Goal: Transaction & Acquisition: Book appointment/travel/reservation

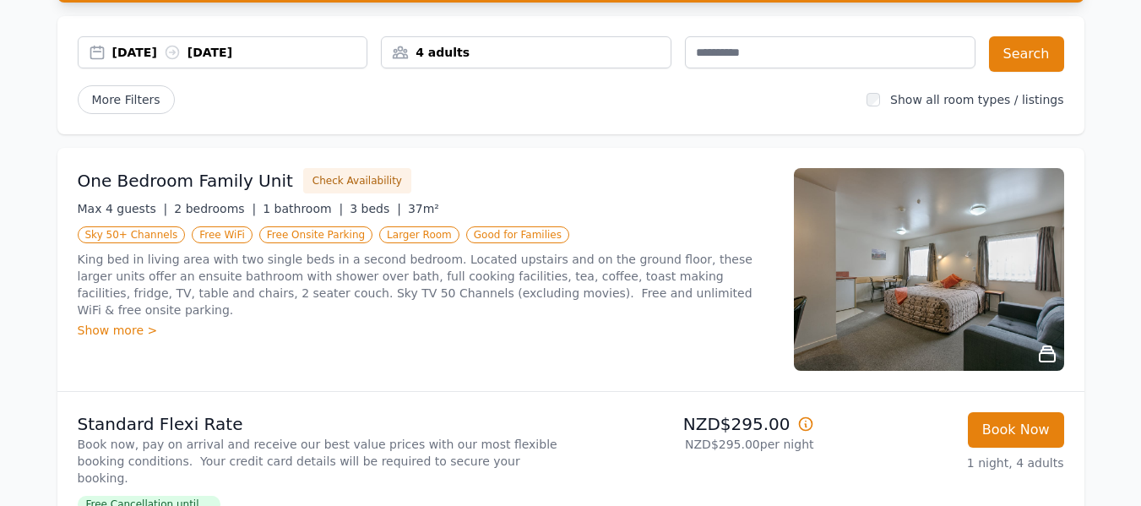
scroll to position [253, 0]
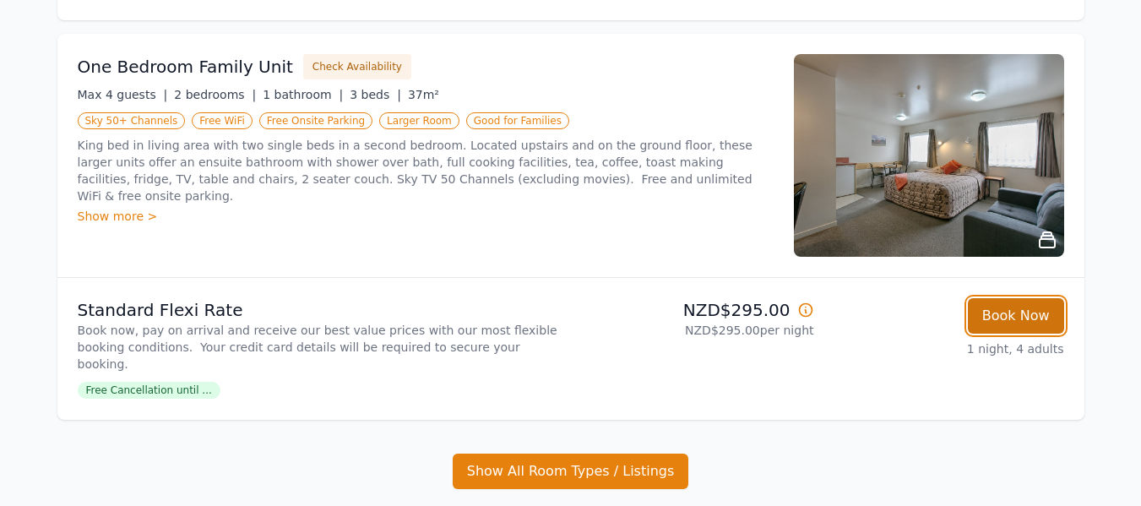
click at [1028, 321] on button "Book Now" at bounding box center [1016, 315] width 96 height 35
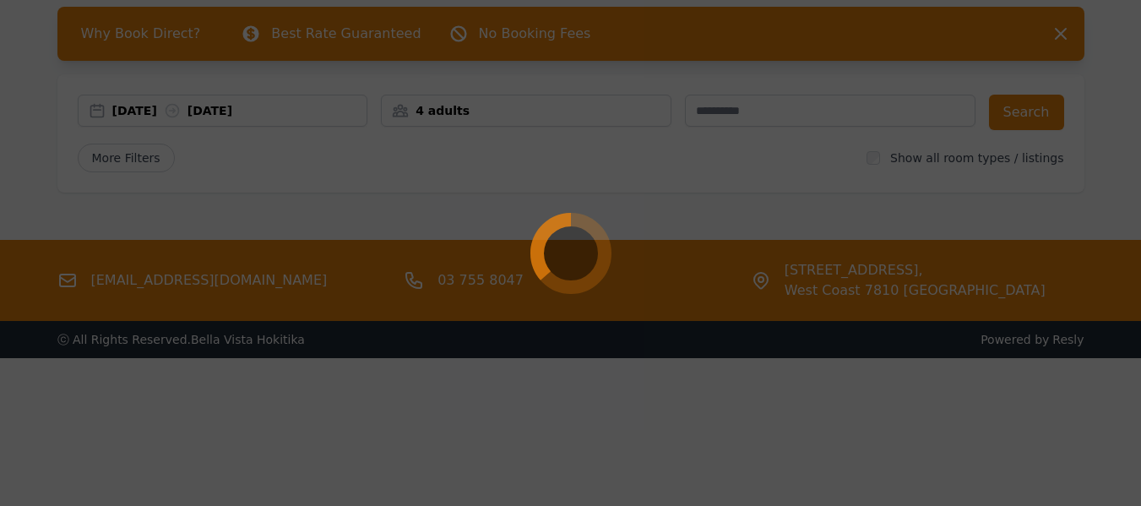
scroll to position [81, 0]
select select "**"
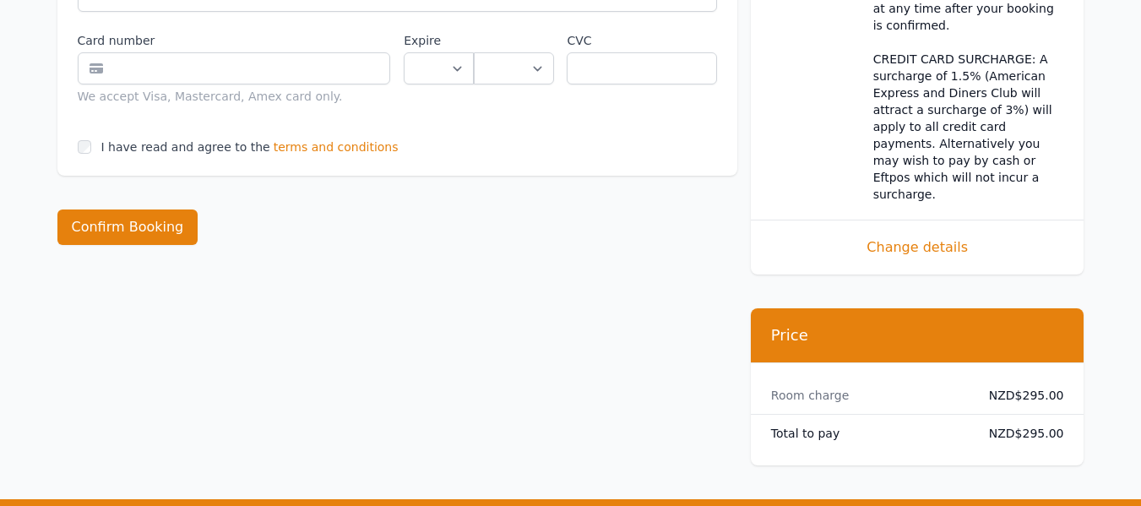
scroll to position [1098, 0]
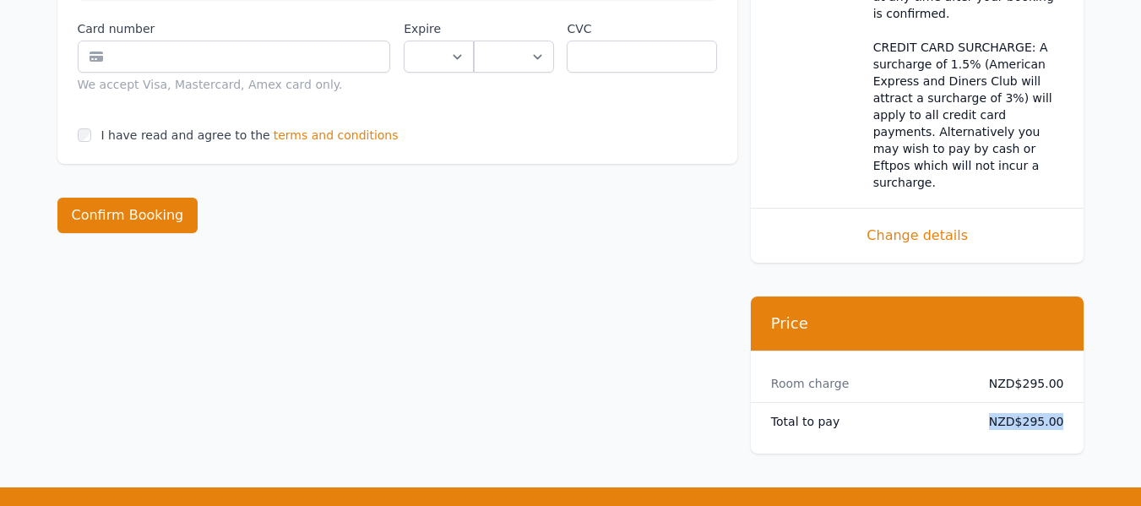
drag, startPoint x: 1061, startPoint y: 340, endPoint x: 962, endPoint y: 342, distance: 98.8
click at [962, 403] on div "Total to pay NZD$295.00" at bounding box center [918, 421] width 334 height 37
copy div "NZD$295.00"
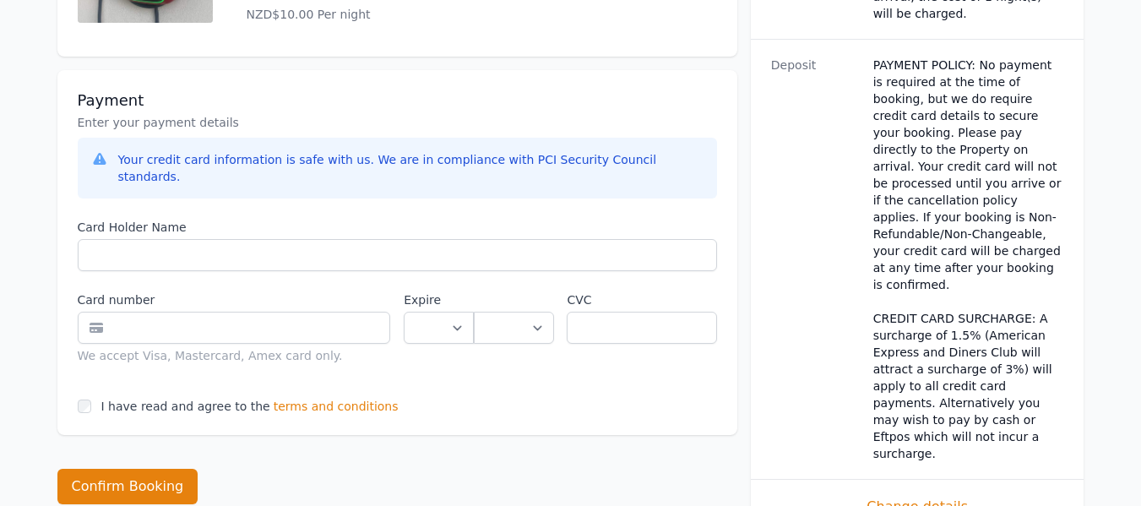
scroll to position [844, 0]
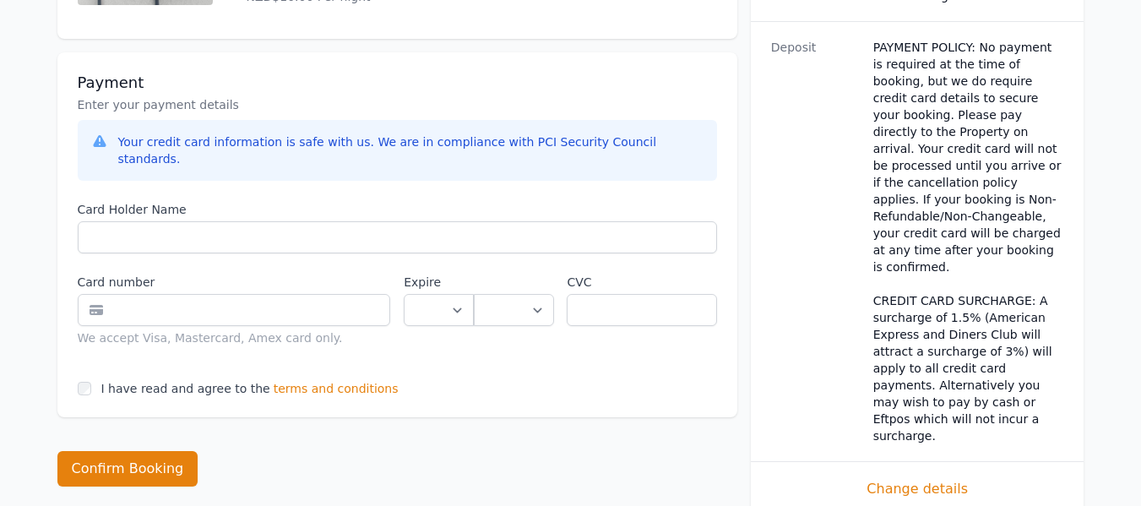
scroll to position [81, 0]
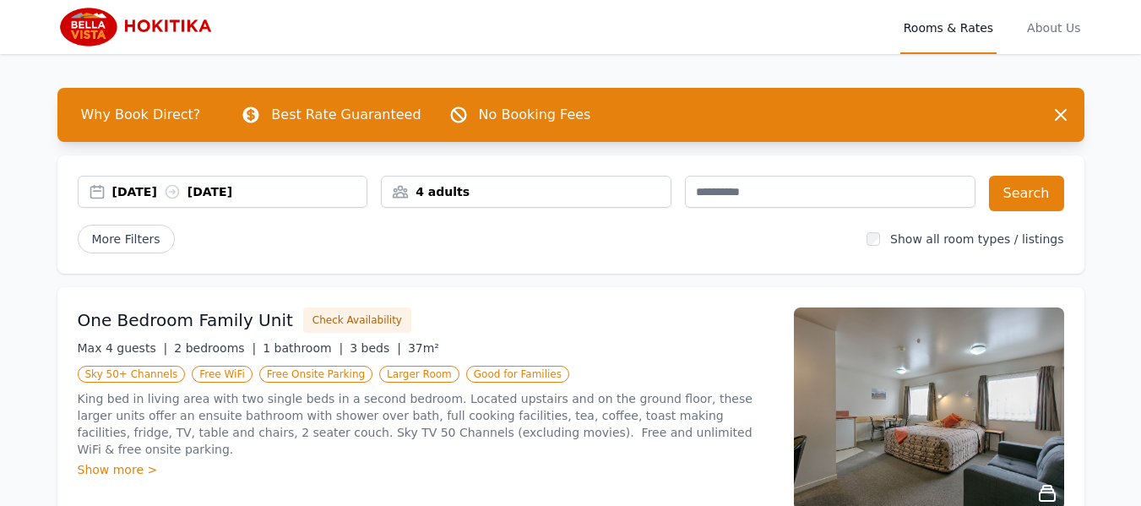
scroll to position [169, 0]
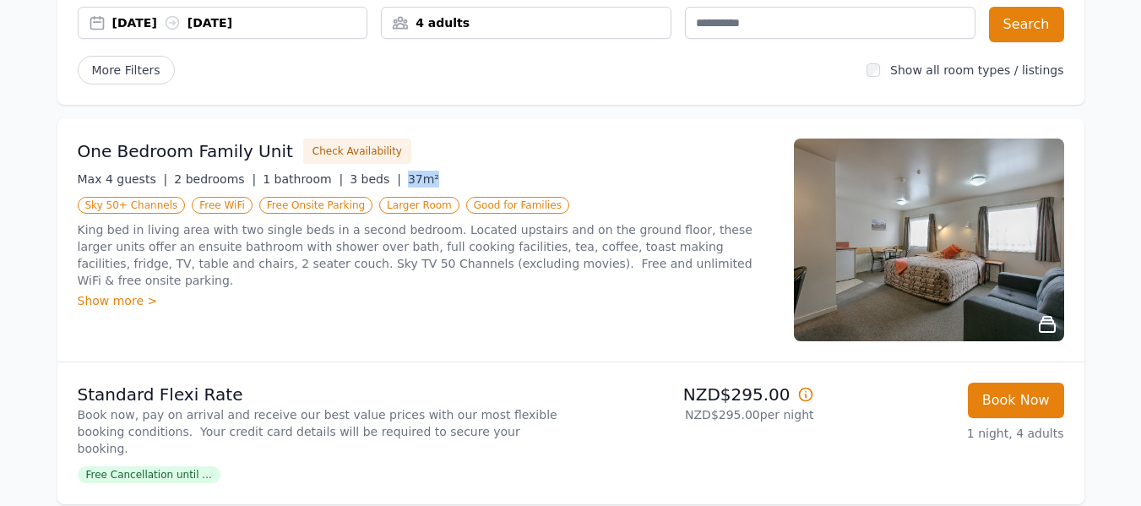
drag, startPoint x: 402, startPoint y: 180, endPoint x: 367, endPoint y: 177, distance: 34.7
click at [367, 177] on div "Max 4 guests | 2 bedrooms | 1 bathroom | 3 beds | 37m²" at bounding box center [426, 179] width 696 height 17
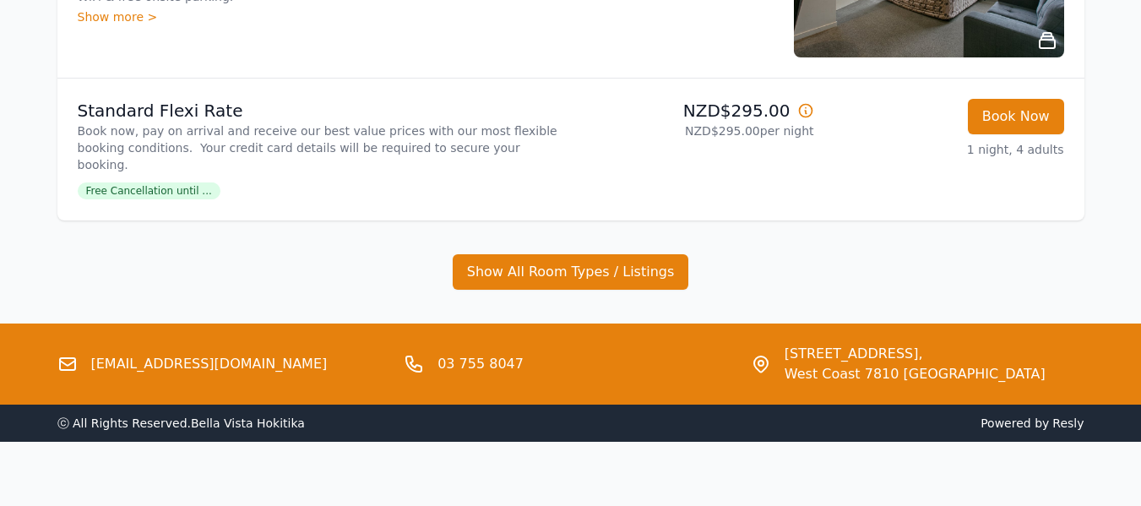
scroll to position [284, 0]
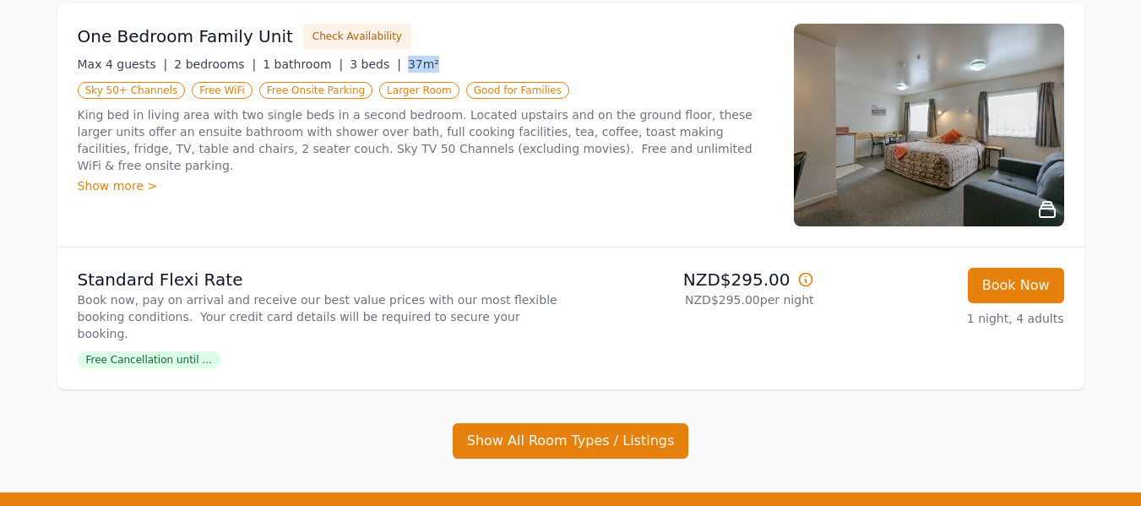
click at [871, 122] on img at bounding box center [929, 125] width 270 height 203
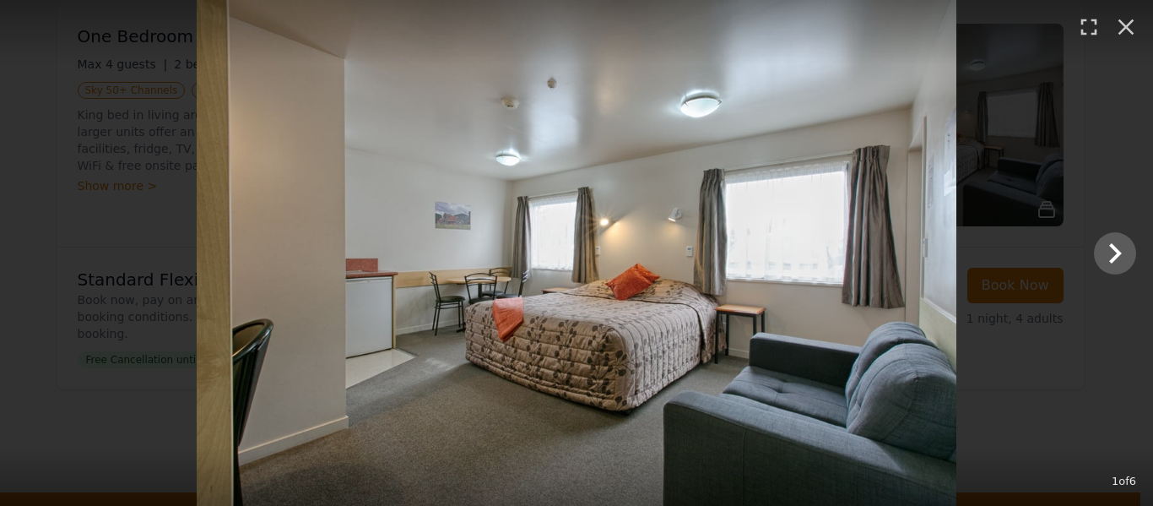
click at [911, 247] on img at bounding box center [577, 253] width 760 height 506
click at [1105, 238] on icon "Show slide 2 of 6" at bounding box center [1115, 253] width 41 height 41
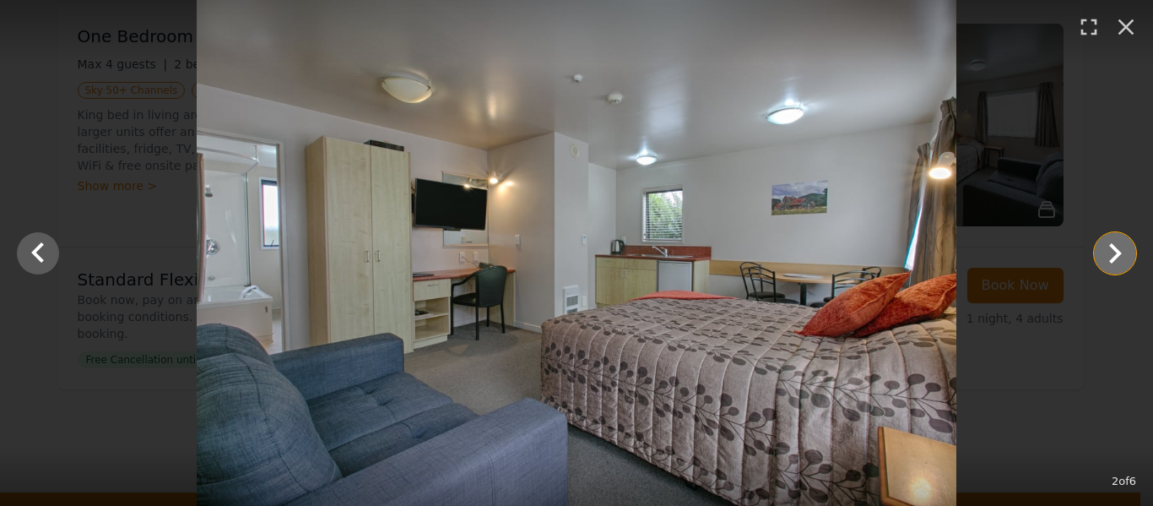
click at [1105, 241] on icon "Show slide 3 of 6" at bounding box center [1115, 253] width 41 height 41
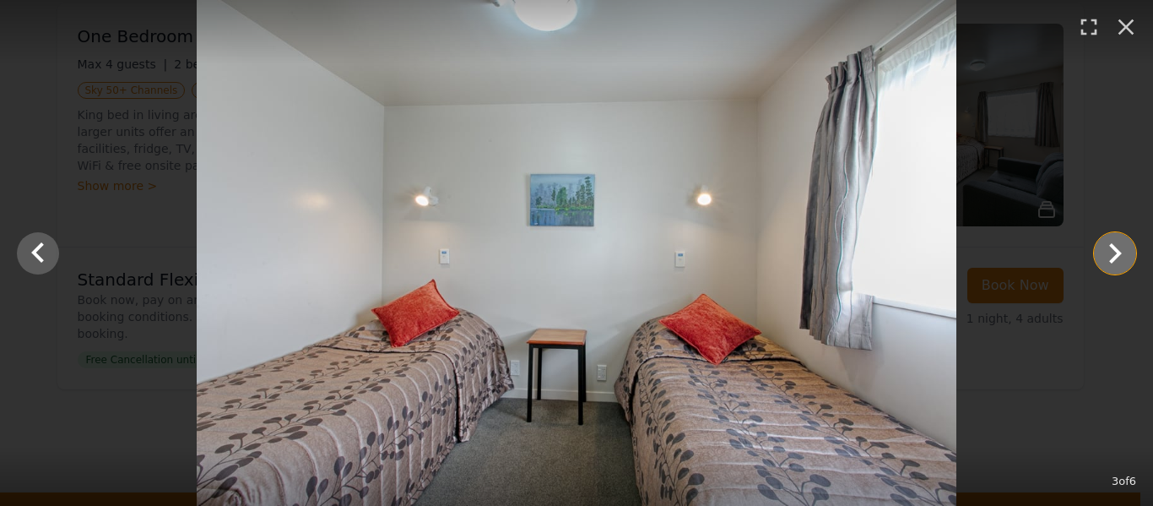
click at [1105, 241] on icon "Show slide 4 of 6" at bounding box center [1115, 253] width 41 height 41
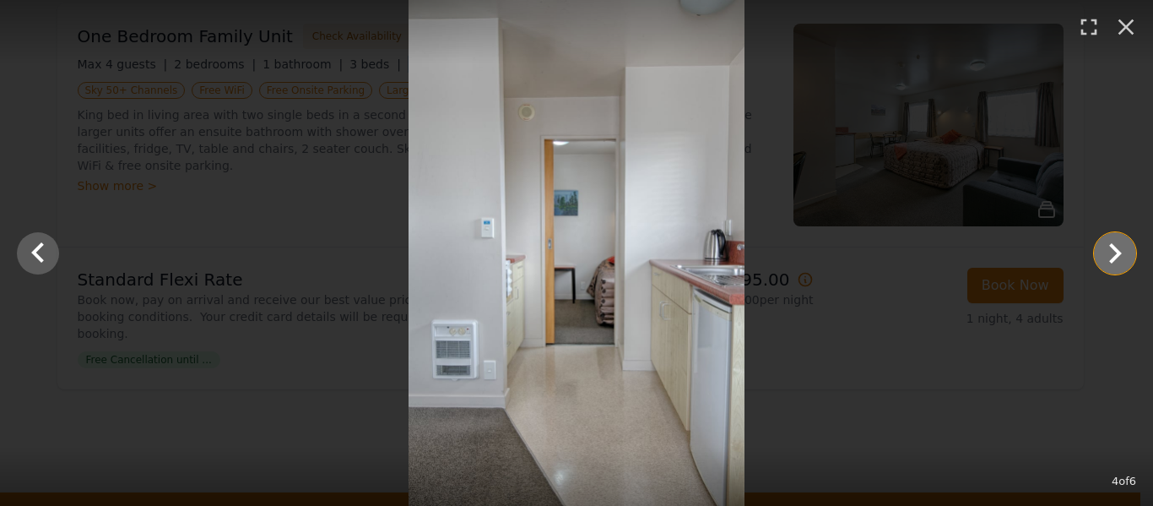
click at [1105, 241] on icon "Show slide 5 of 6" at bounding box center [1115, 253] width 41 height 41
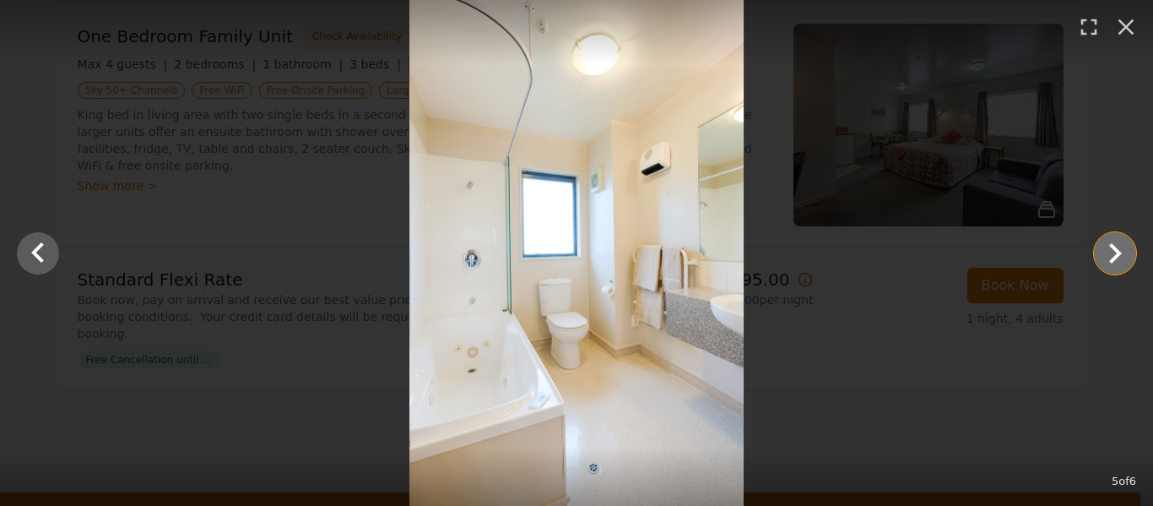
click at [1105, 241] on icon "Show slide 6 of 6" at bounding box center [1115, 253] width 41 height 41
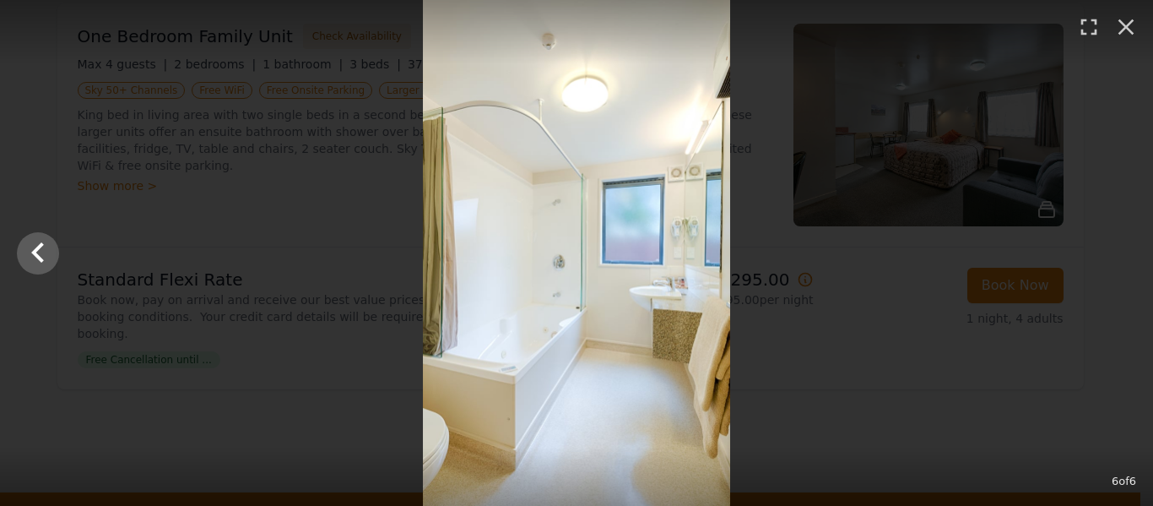
click at [1105, 241] on div at bounding box center [576, 253] width 1153 height 506
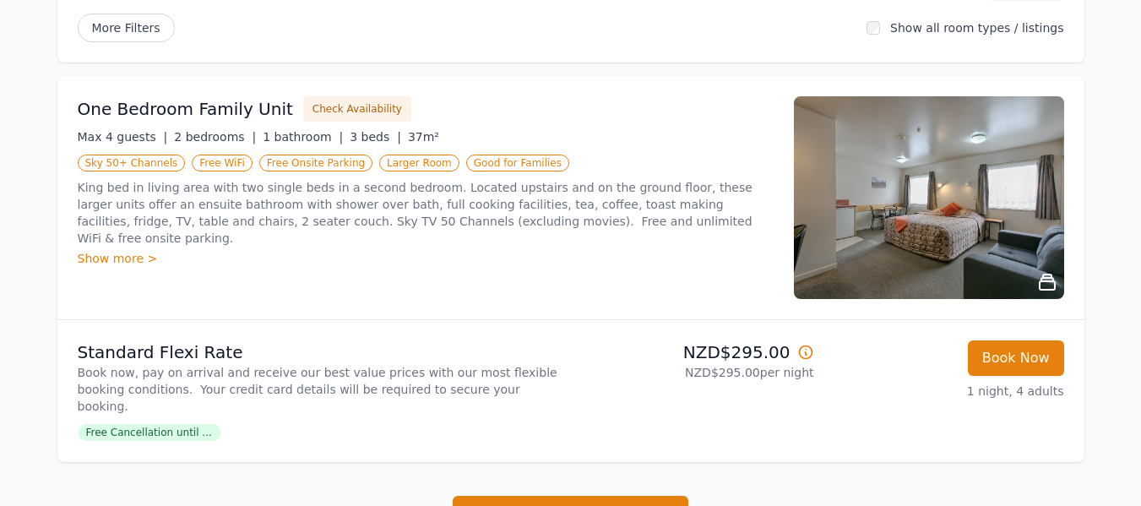
scroll to position [30, 0]
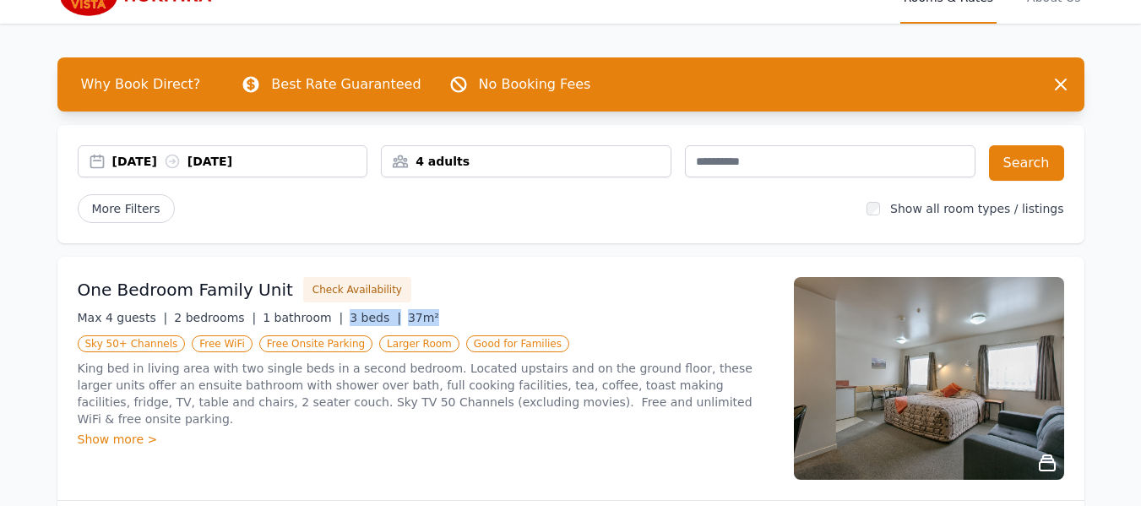
drag, startPoint x: 399, startPoint y: 312, endPoint x: 323, endPoint y: 311, distance: 76.0
click at [318, 311] on div "Max 4 guests | 2 bedrooms | 1 bathroom | 3 beds | 37m²" at bounding box center [426, 317] width 696 height 17
copy div "3 beds | 37m²"
